Goal: Transaction & Acquisition: Purchase product/service

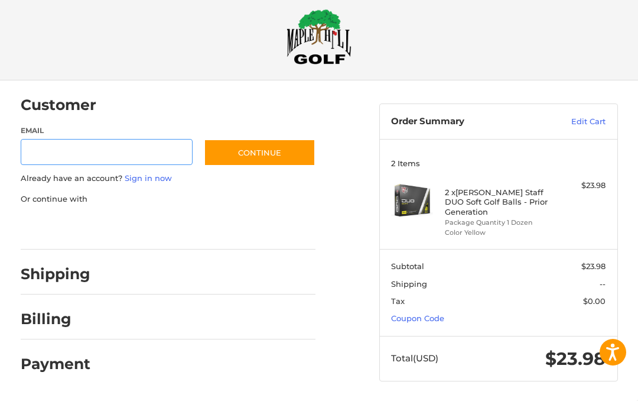
scroll to position [15, 0]
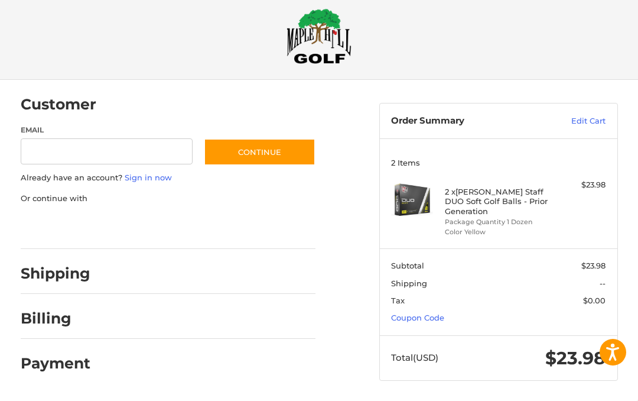
click at [39, 273] on h2 "Shipping" at bounding box center [56, 273] width 70 height 18
click at [43, 271] on h2 "Shipping" at bounding box center [56, 273] width 70 height 18
click at [39, 269] on h2 "Shipping" at bounding box center [56, 273] width 70 height 18
click at [263, 152] on button "Continue" at bounding box center [260, 151] width 112 height 27
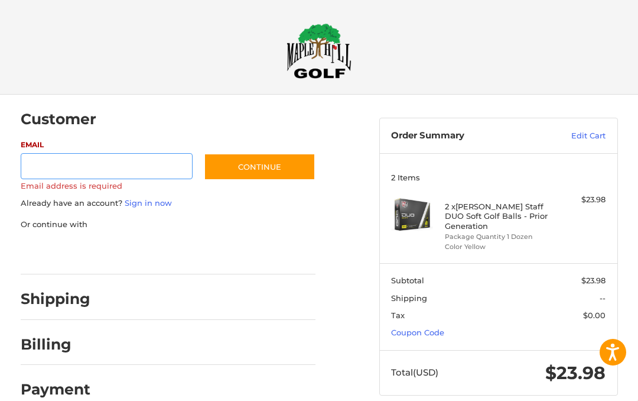
scroll to position [18, 0]
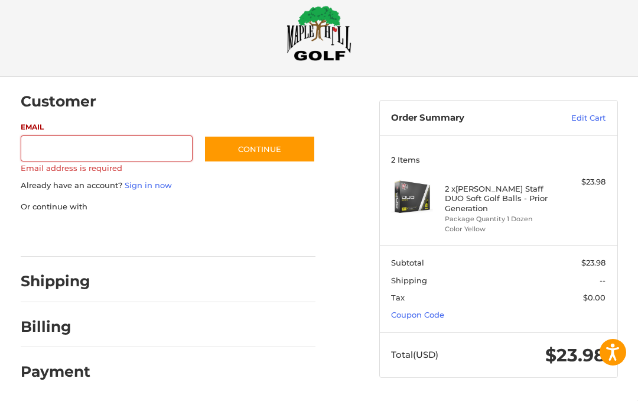
click at [294, 287] on div at bounding box center [209, 284] width 214 height 15
click at [128, 142] on input "Email" at bounding box center [107, 148] width 172 height 27
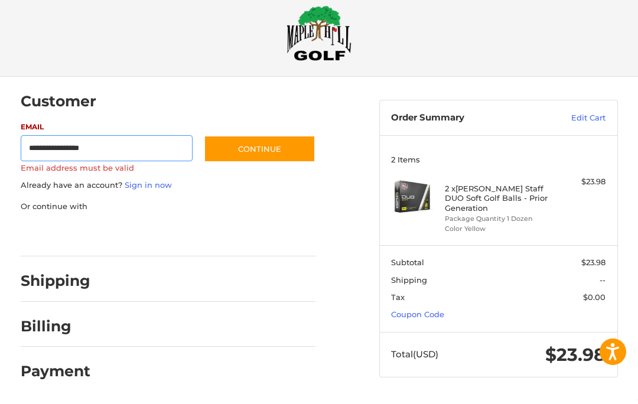
scroll to position [11, 0]
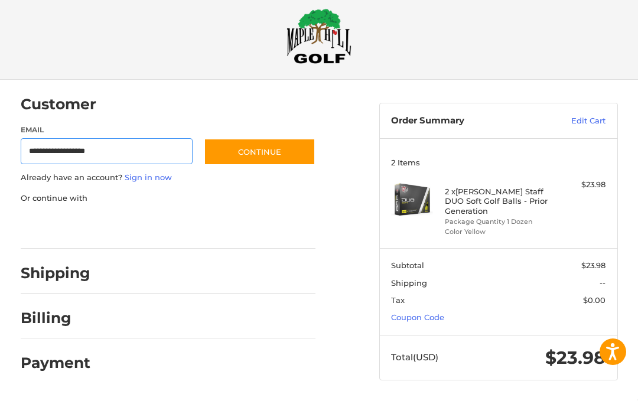
type input "**********"
click at [254, 155] on button "Continue" at bounding box center [260, 155] width 112 height 27
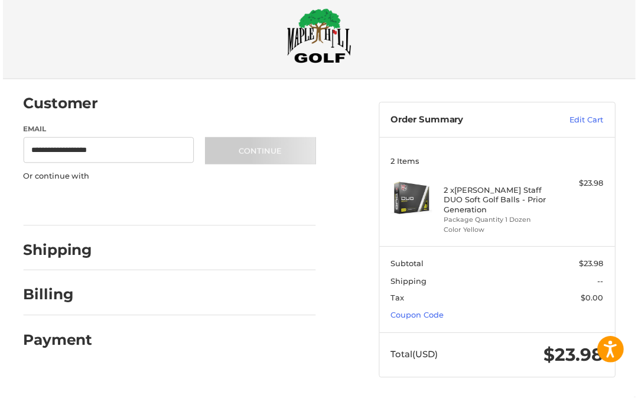
scroll to position [15, 0]
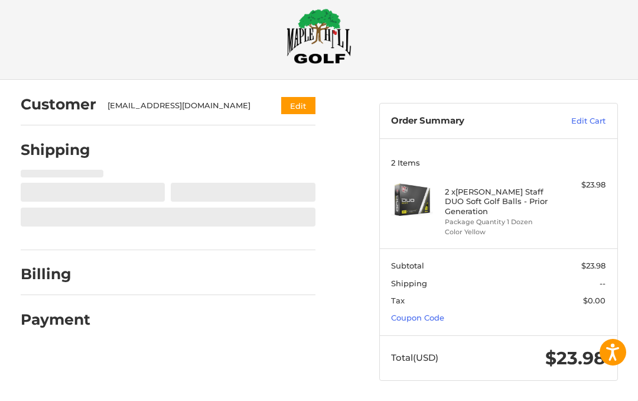
select select "**"
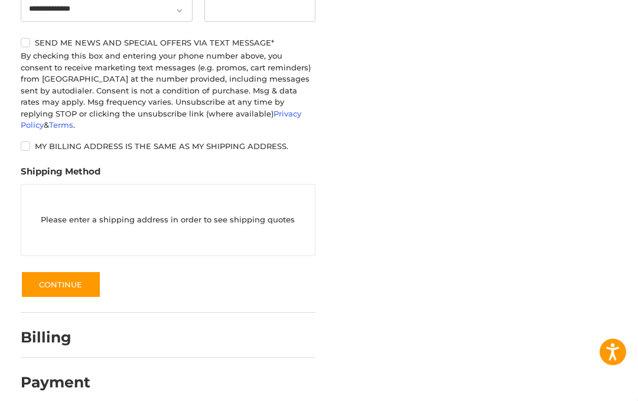
scroll to position [544, 0]
click at [31, 327] on h2 "Billing" at bounding box center [55, 336] width 69 height 18
click at [43, 274] on button "Continue" at bounding box center [61, 283] width 80 height 27
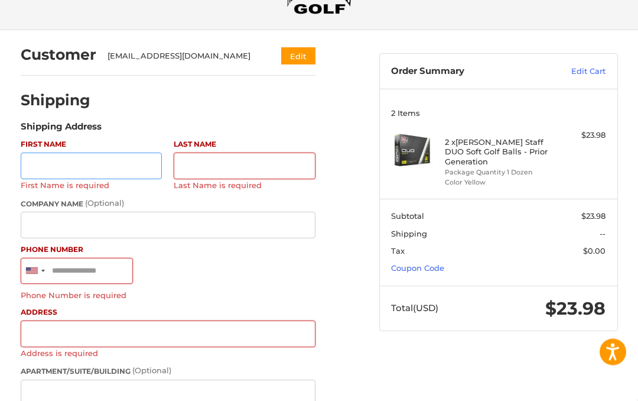
scroll to position [28, 0]
